Goal: Communication & Community: Answer question/provide support

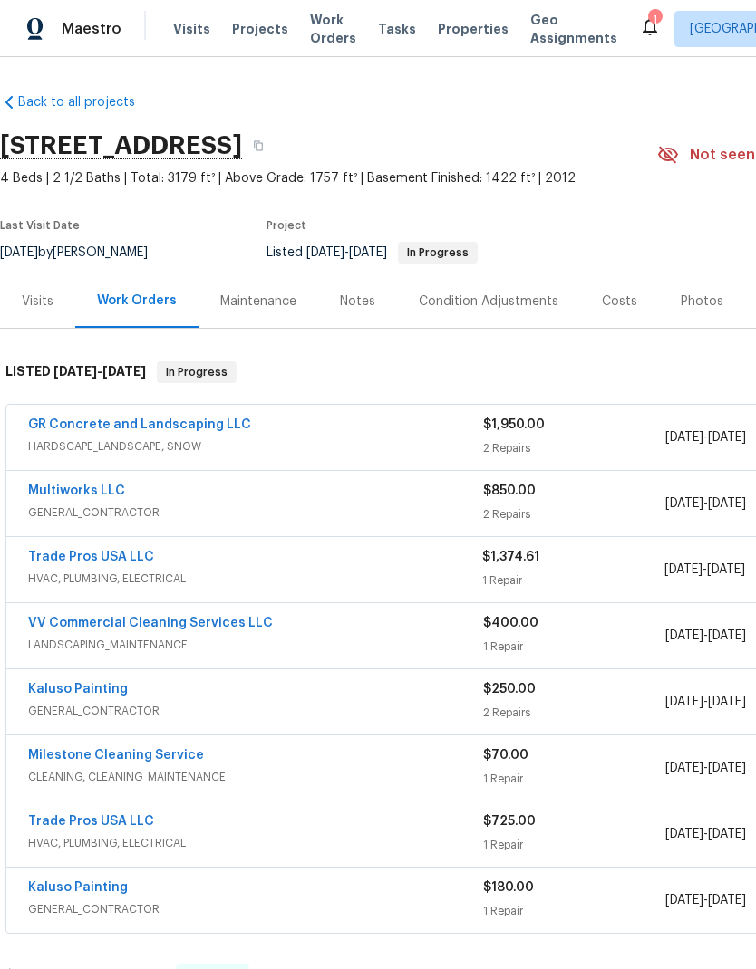
click at [132, 564] on link "Trade Pros USA LLC" at bounding box center [91, 557] width 126 height 13
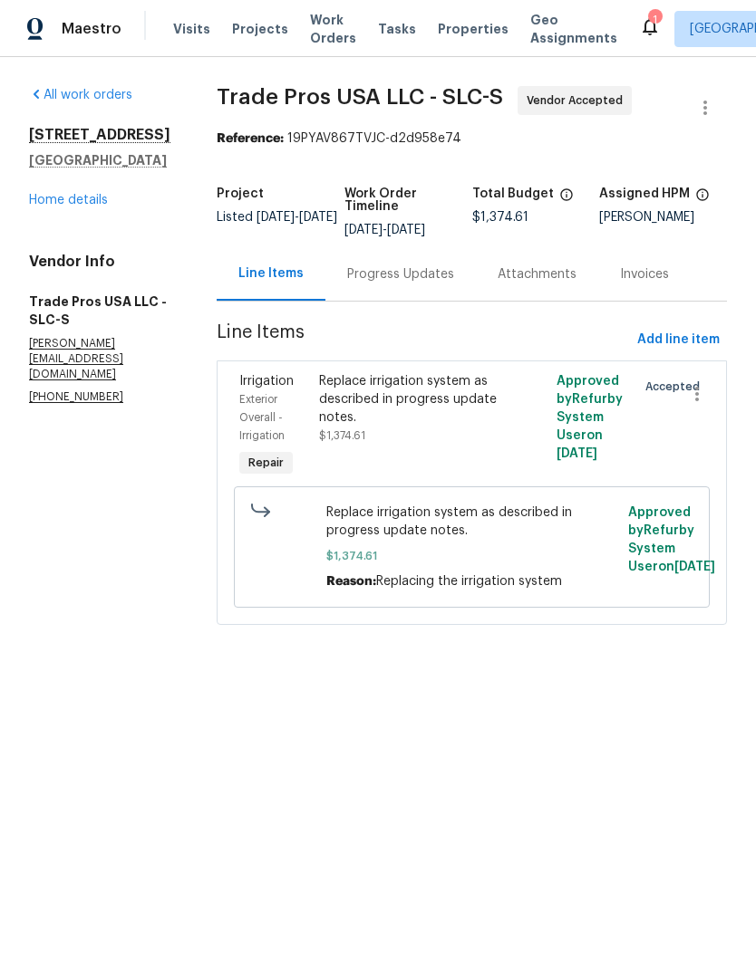
click at [405, 286] on div "Progress Updates" at bounding box center [400, 273] width 150 height 53
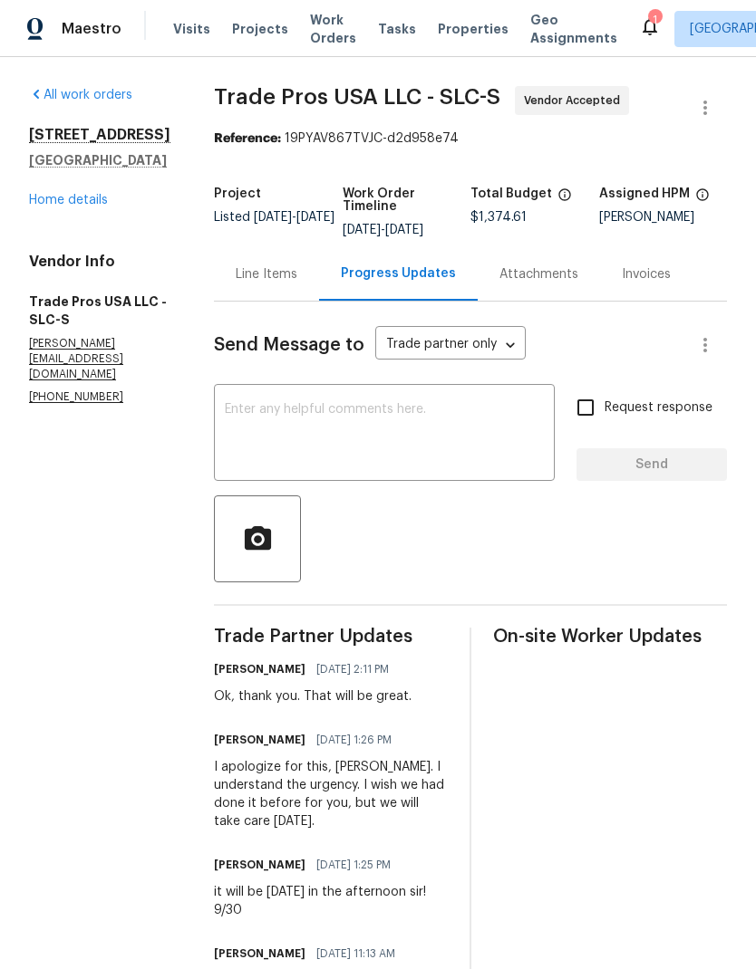
scroll to position [-1, 0]
click at [324, 414] on textarea at bounding box center [384, 434] width 319 height 63
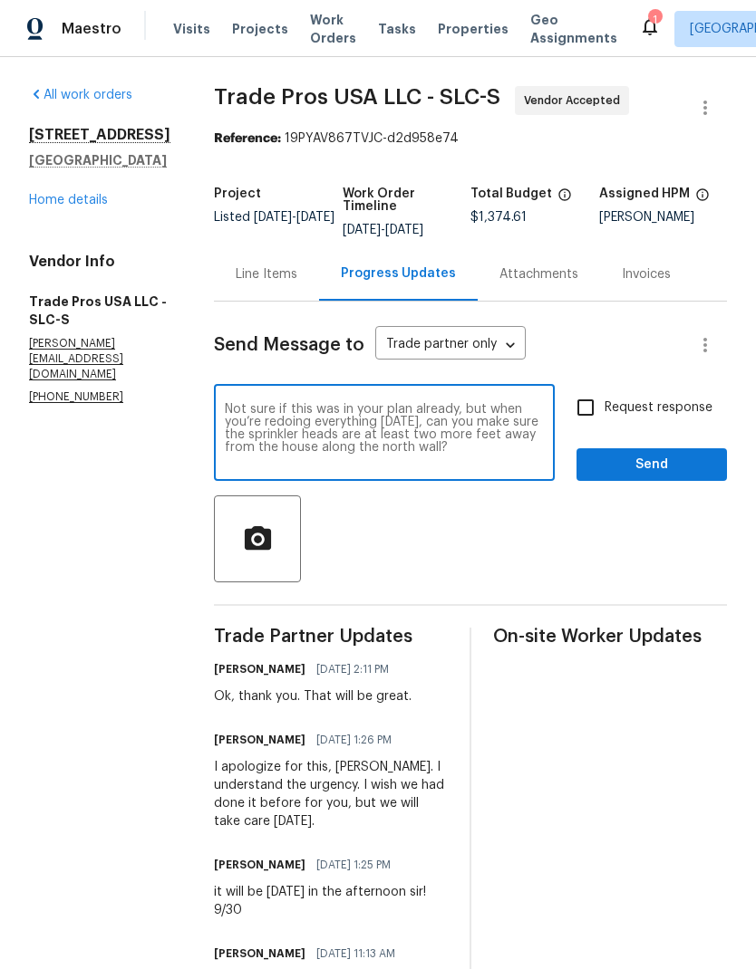
type textarea "Not sure if this was in your plan already, but when you’re redoing everything […"
click at [586, 416] on input "Request response" at bounding box center [585, 408] width 38 height 38
checkbox input "true"
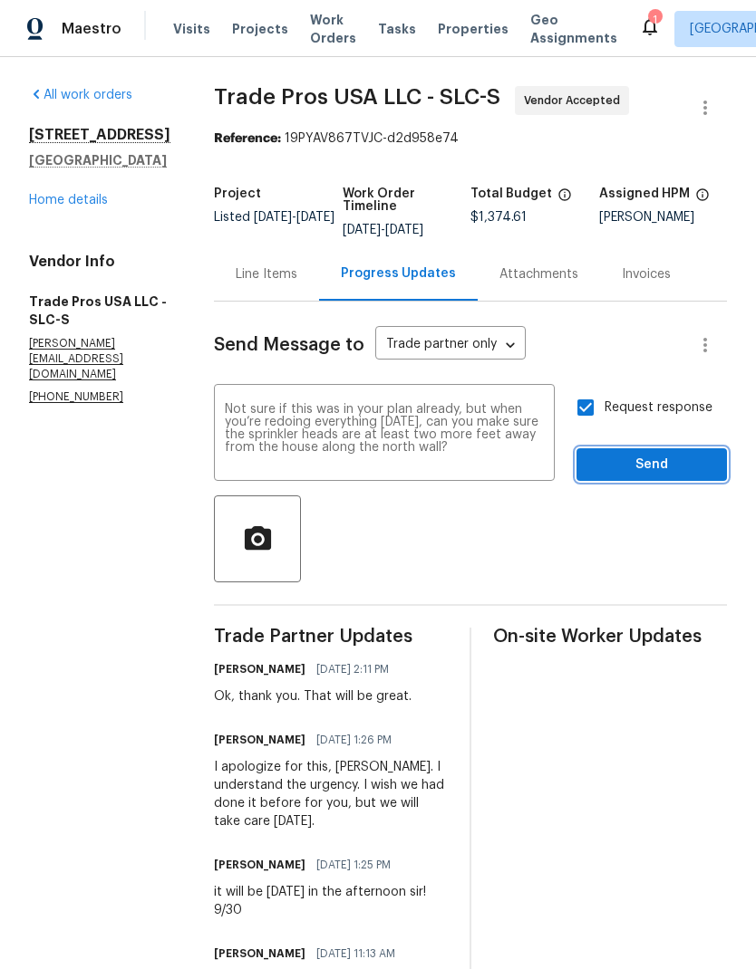
click at [686, 458] on span "Send" at bounding box center [651, 465] width 121 height 23
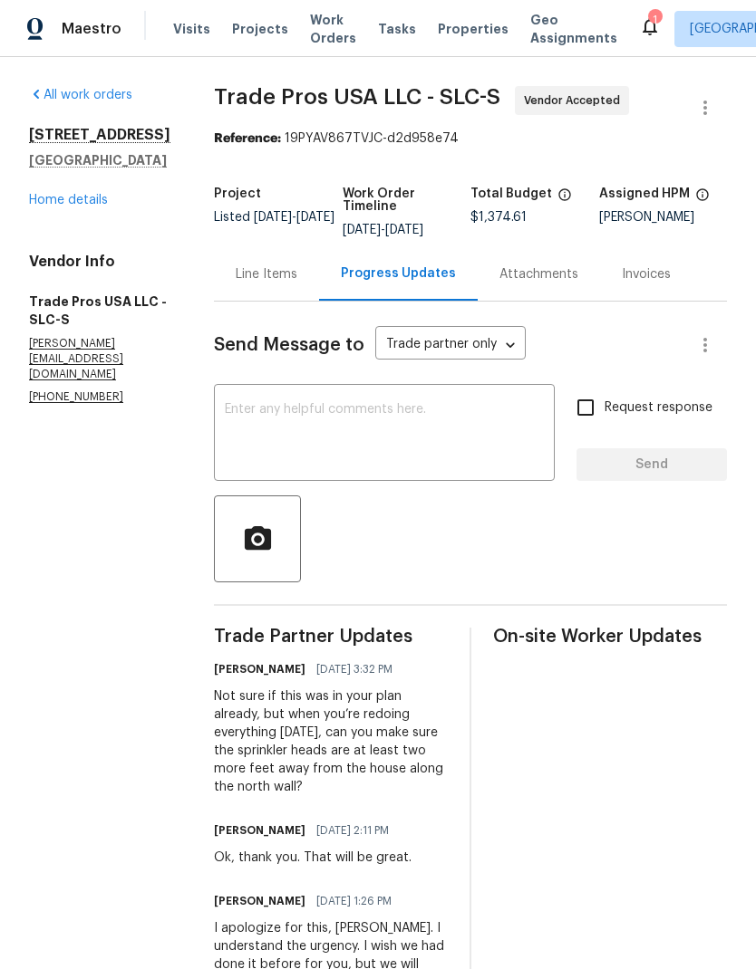
click at [639, 29] on icon at bounding box center [650, 26] width 22 height 22
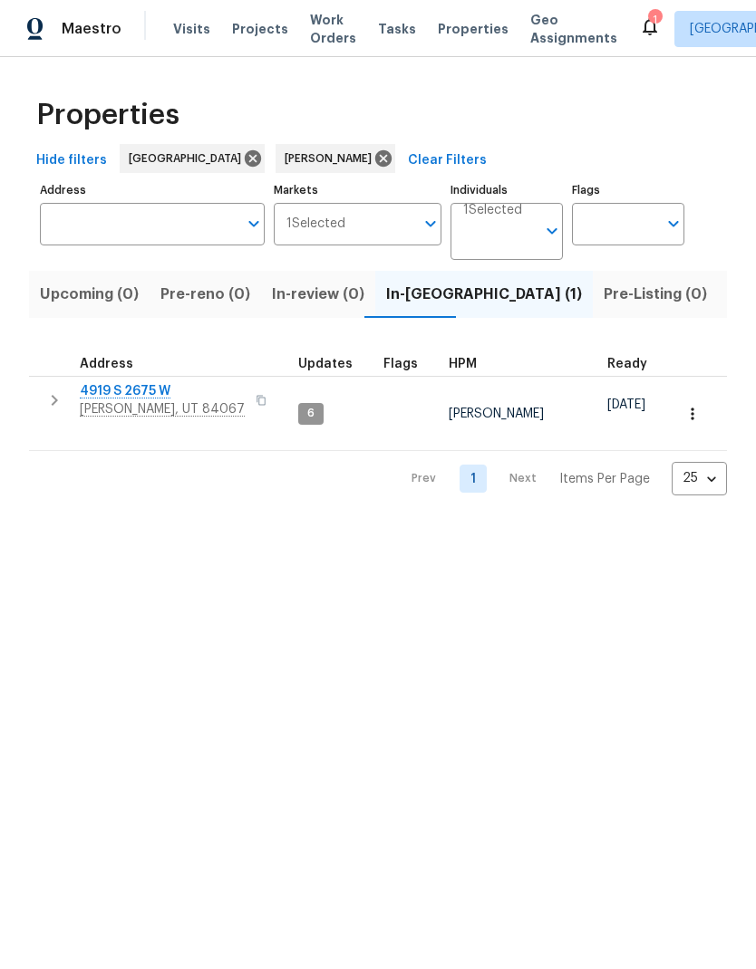
click at [728, 299] on span "Listed (10)" at bounding box center [766, 294] width 76 height 25
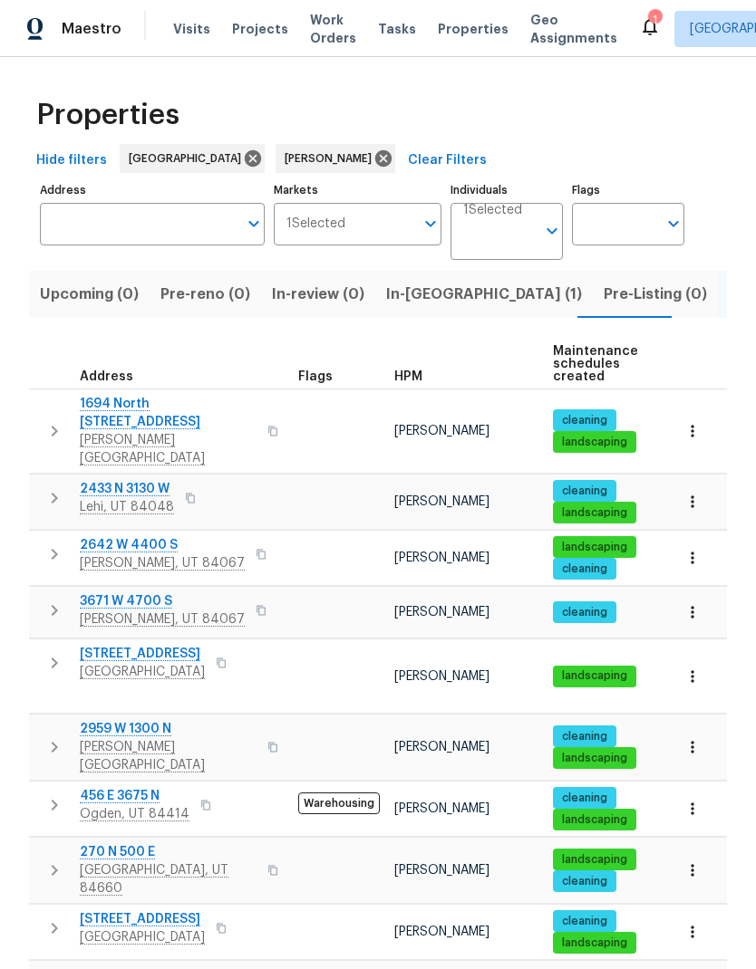
click at [691, 668] on icon "button" at bounding box center [692, 677] width 18 height 18
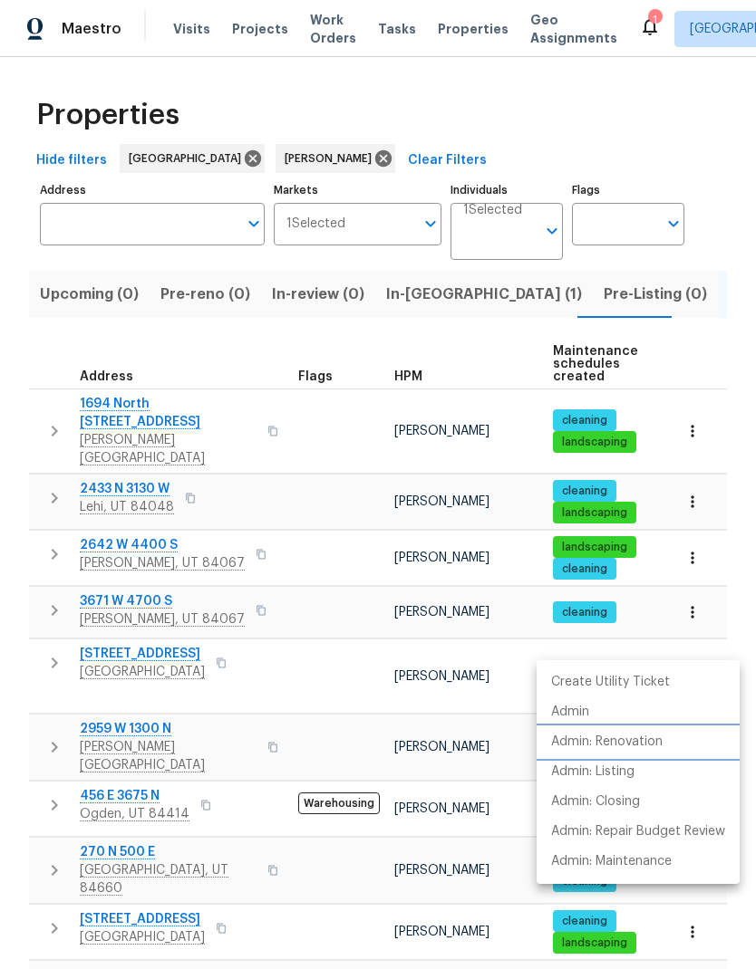
click at [642, 735] on p "Admin: Renovation" at bounding box center [606, 742] width 111 height 19
